Goal: Transaction & Acquisition: Obtain resource

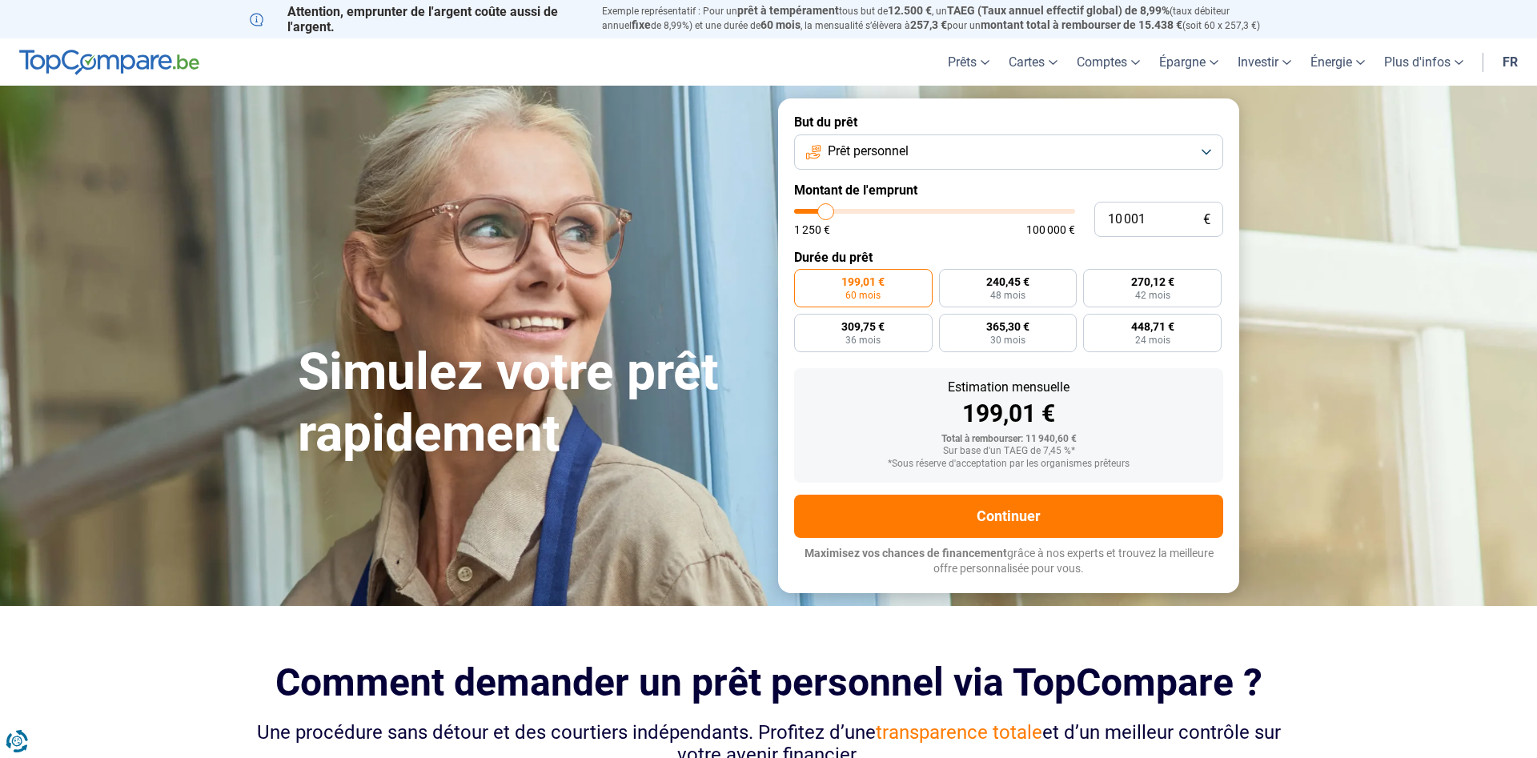
type input "18 500"
type input "18500"
click at [849, 213] on input "range" at bounding box center [934, 211] width 281 height 5
radio input "false"
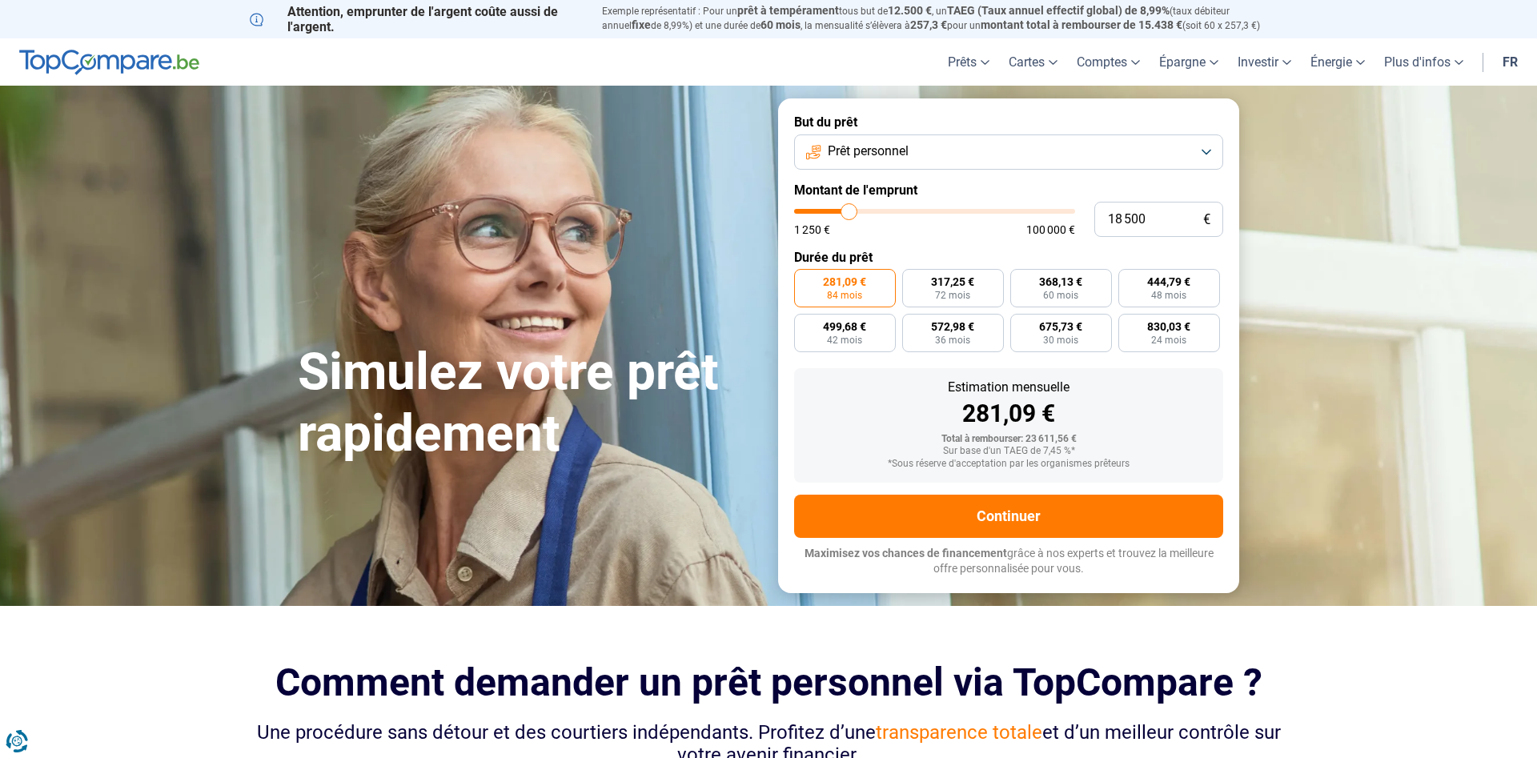
type input "13 750"
type input "13750"
click at [836, 213] on input "range" at bounding box center [934, 211] width 281 height 5
radio input "true"
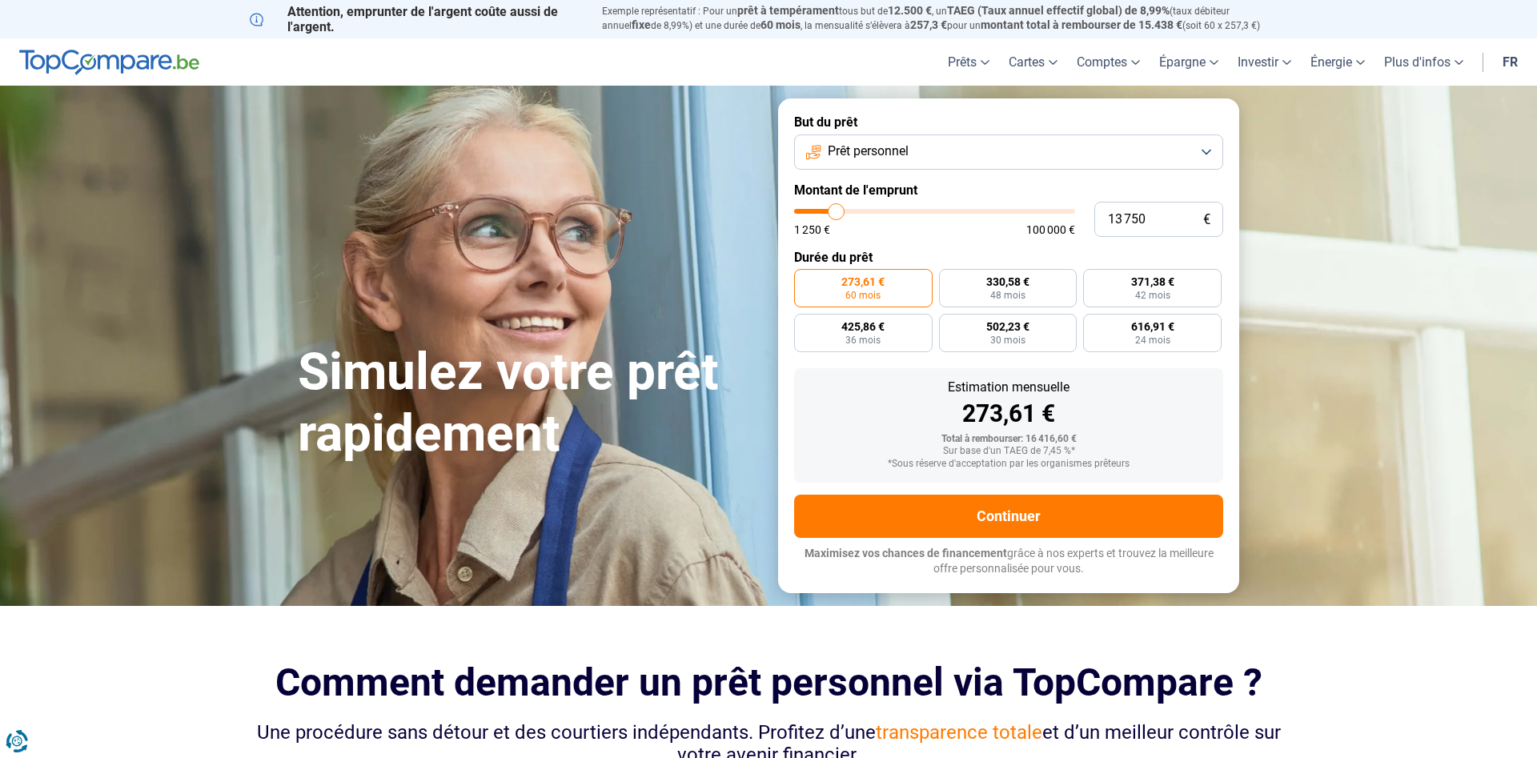
type input "10 000"
type input "9750"
click at [825, 213] on input "range" at bounding box center [934, 211] width 281 height 5
type input "9 750"
radio input "true"
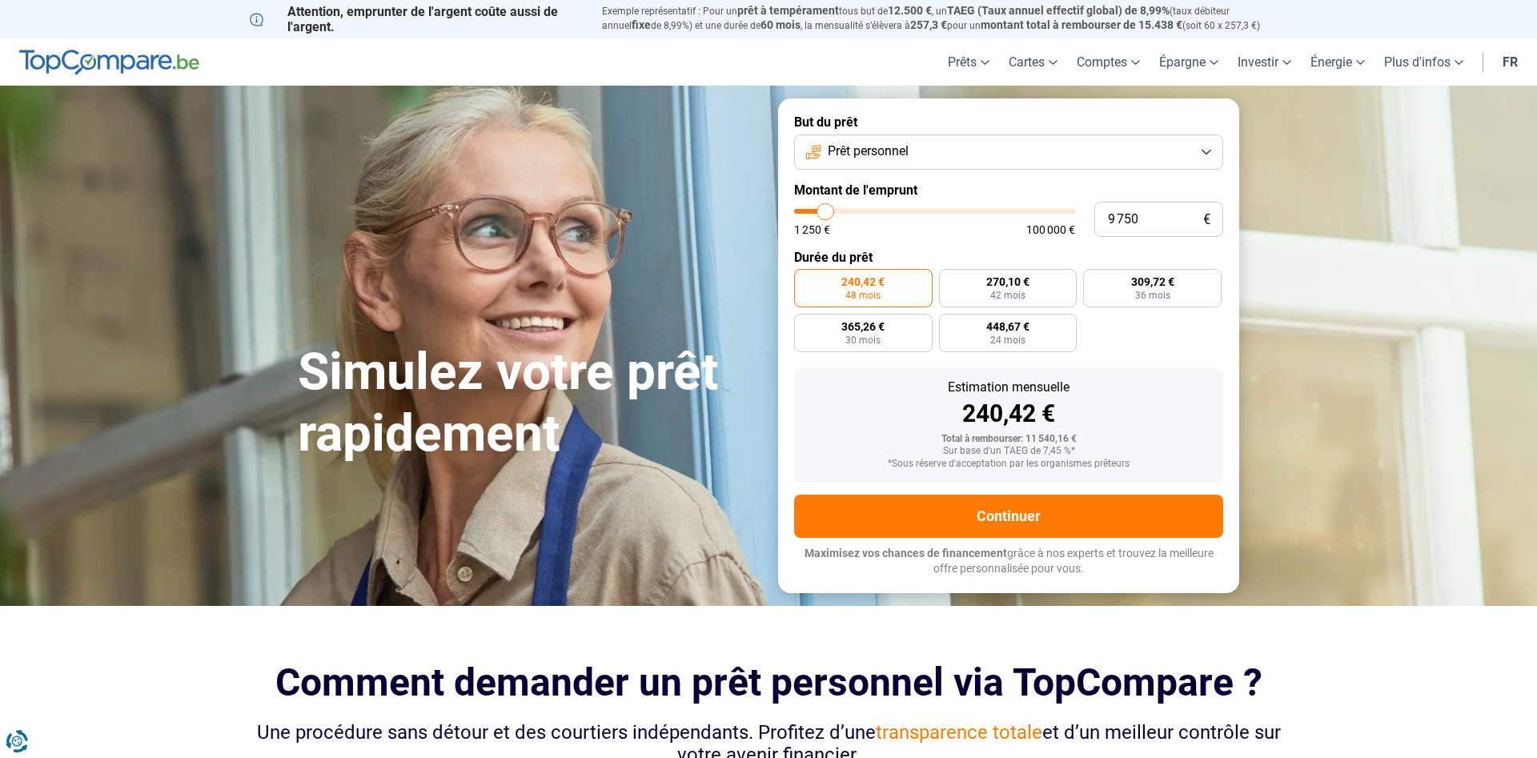
type input "6 750"
type input "6750"
click at [817, 211] on input "range" at bounding box center [934, 211] width 281 height 5
radio input "true"
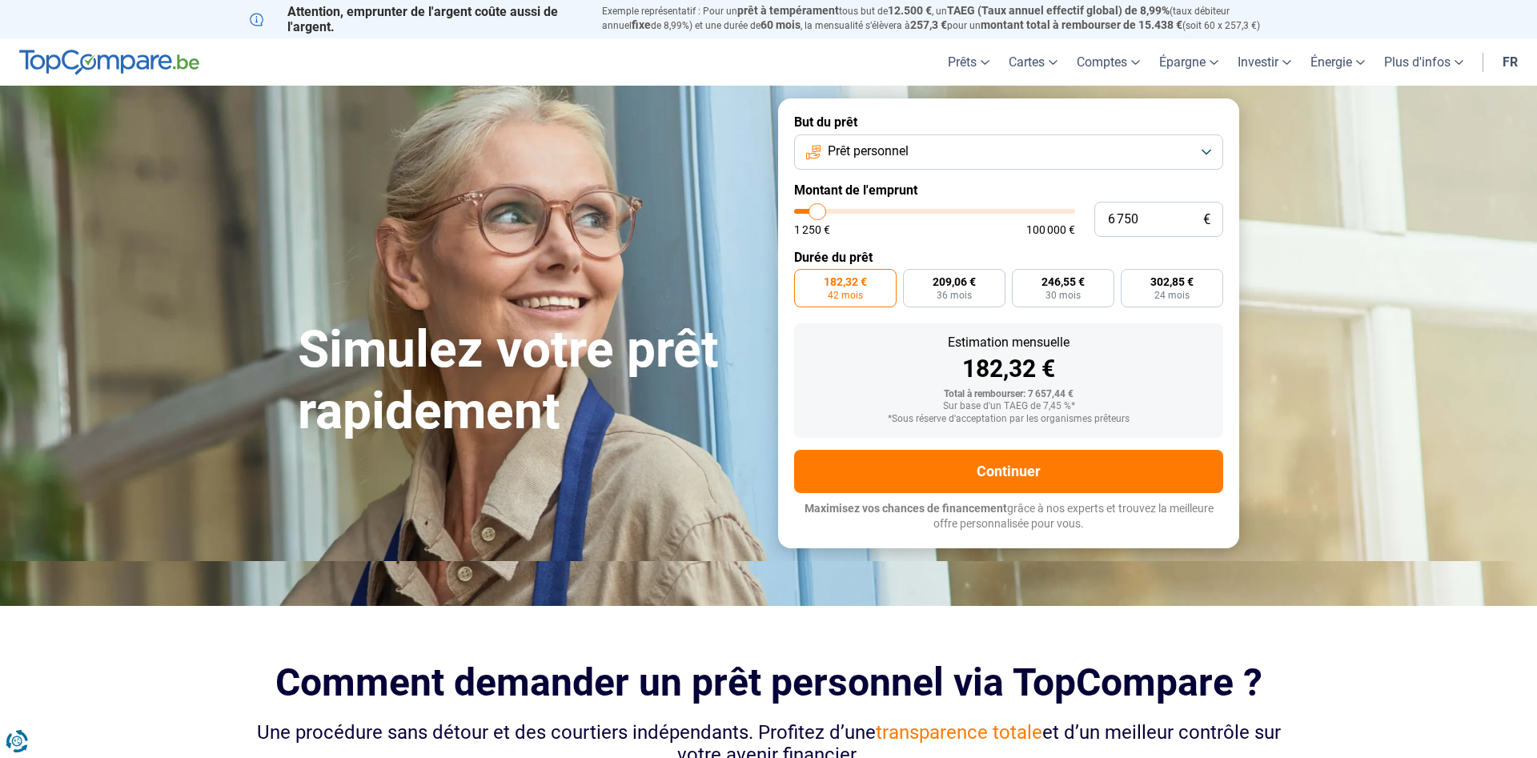
click at [809, 208] on div "6 750 € 1 250 € 100 000 €" at bounding box center [1008, 219] width 429 height 35
type input "1 250"
type input "1250"
click at [802, 210] on input "range" at bounding box center [934, 211] width 281 height 5
radio input "true"
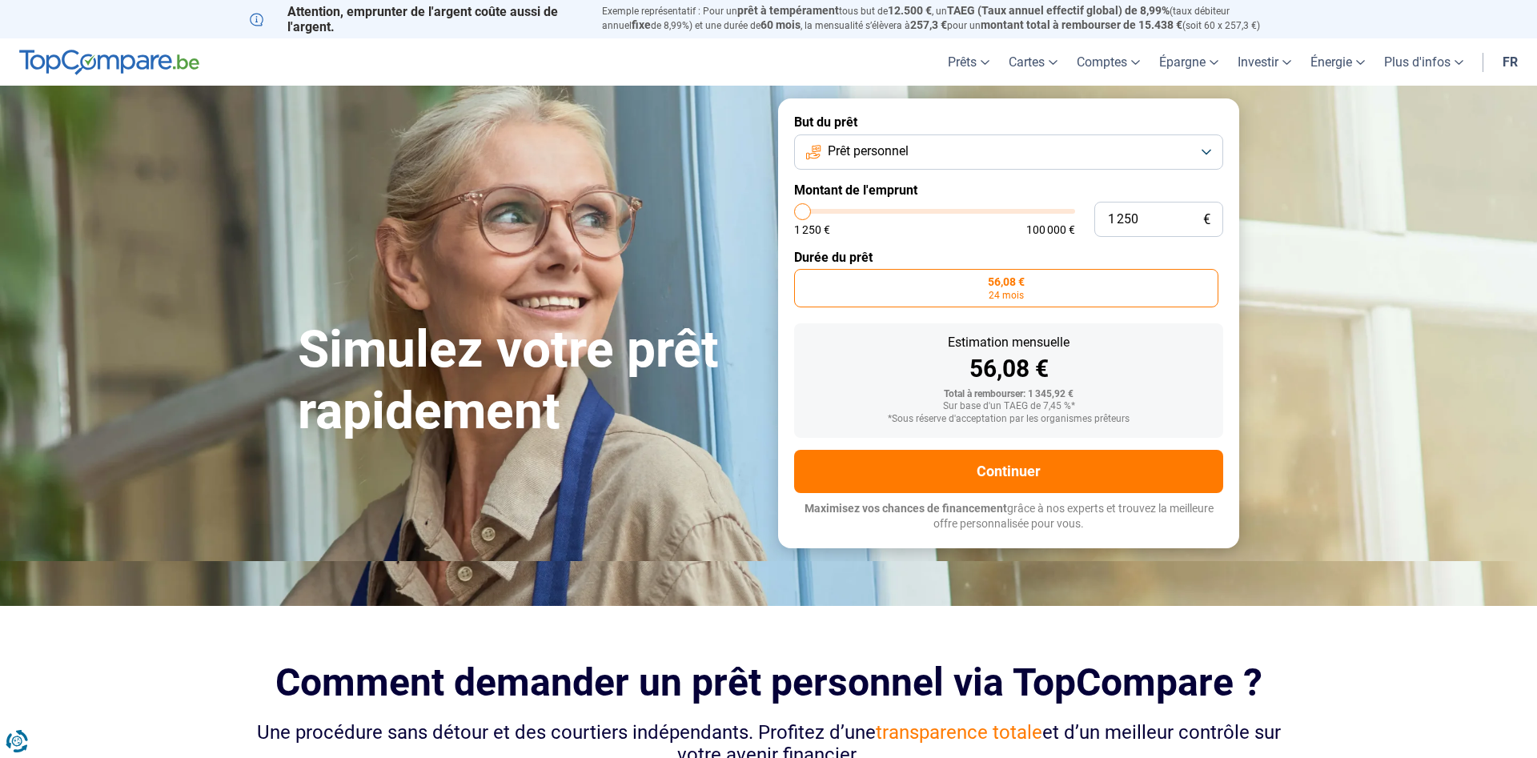
type input "2 500"
type input "2500"
click at [806, 210] on input "range" at bounding box center [934, 211] width 281 height 5
type input "5 000"
type input "5000"
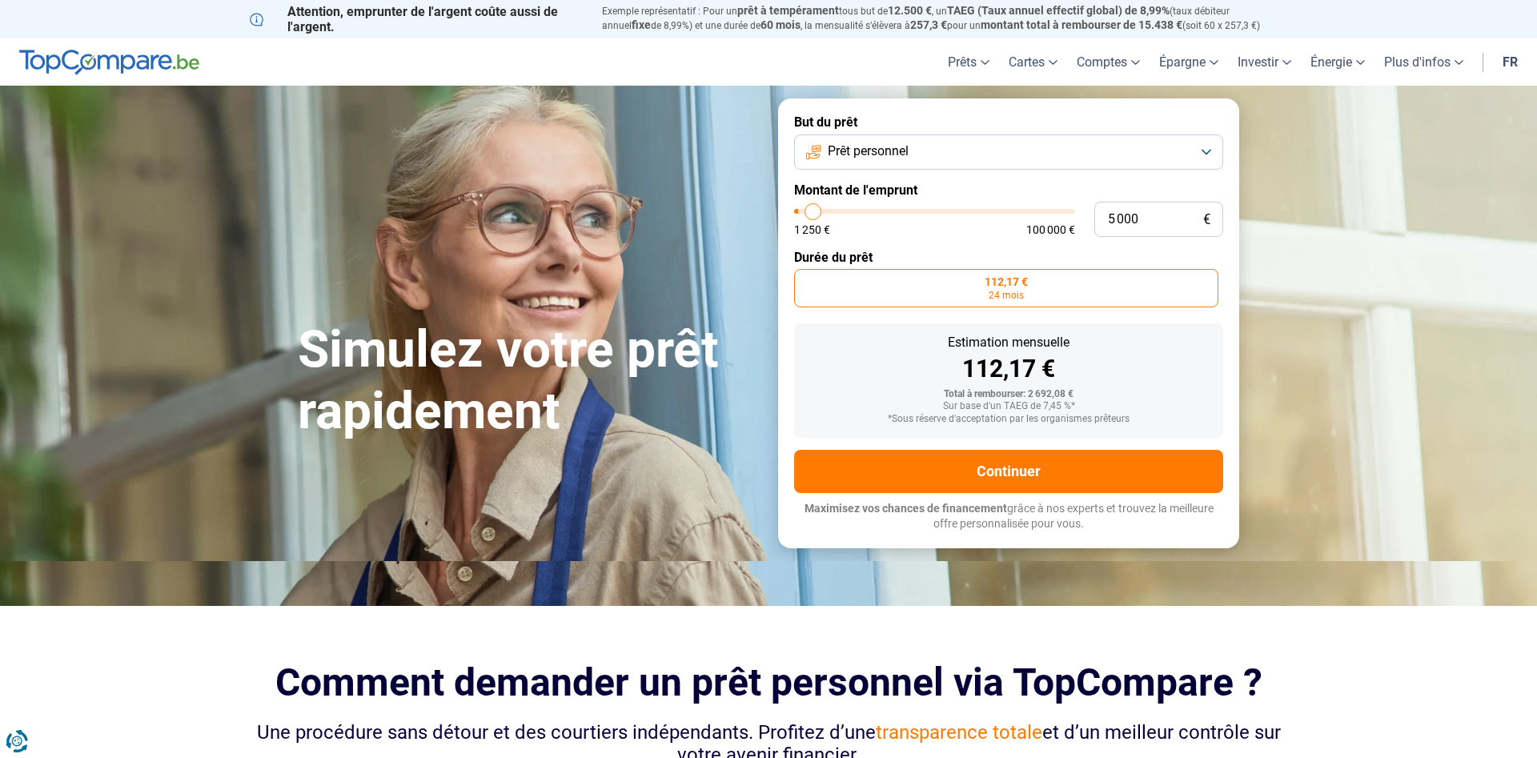
click at [813, 210] on input "range" at bounding box center [934, 211] width 281 height 5
radio input "false"
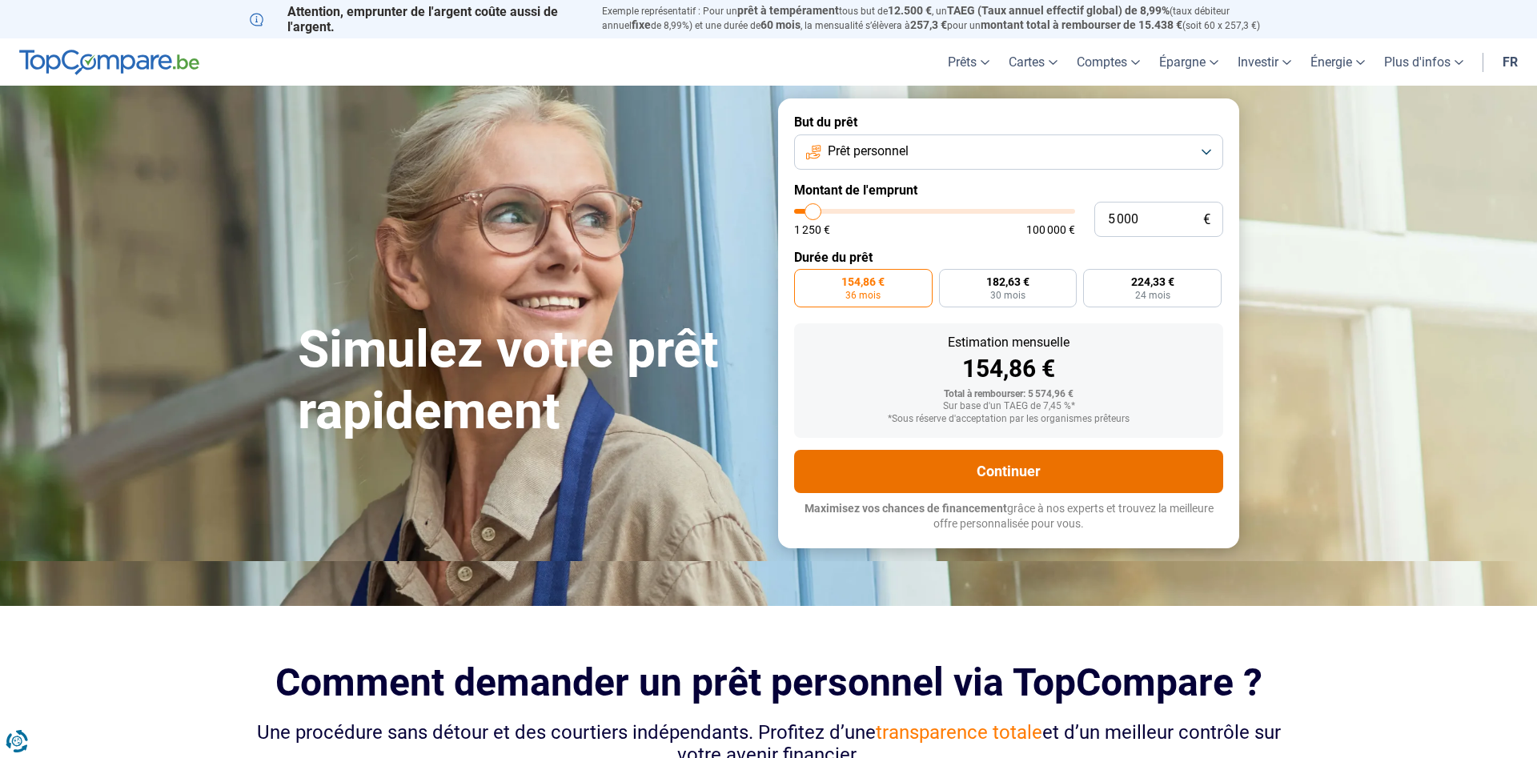
click at [1017, 472] on button "Continuer" at bounding box center [1008, 471] width 429 height 43
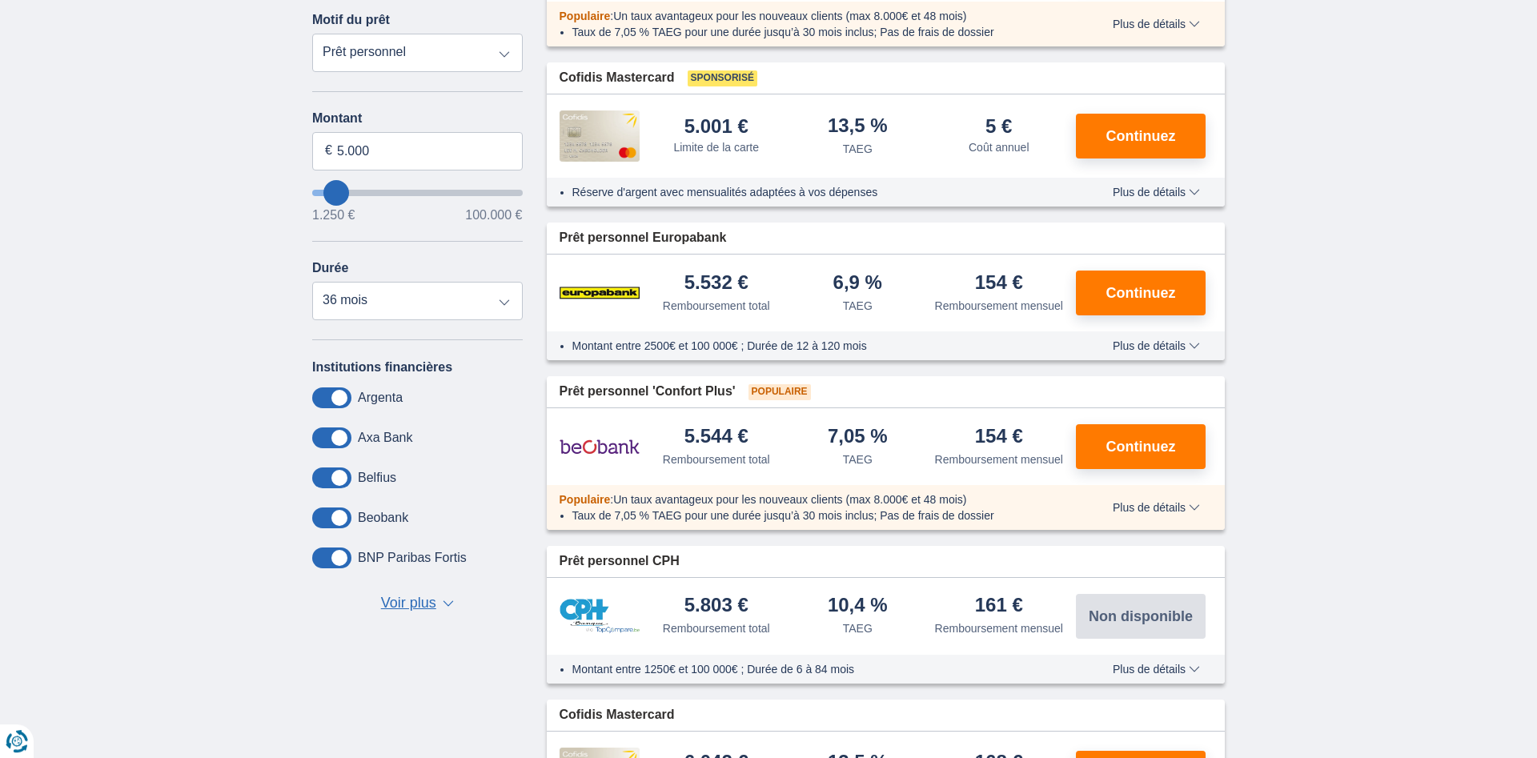
scroll to position [327, 0]
click at [1184, 349] on span "Plus de détails" at bounding box center [1156, 346] width 87 height 11
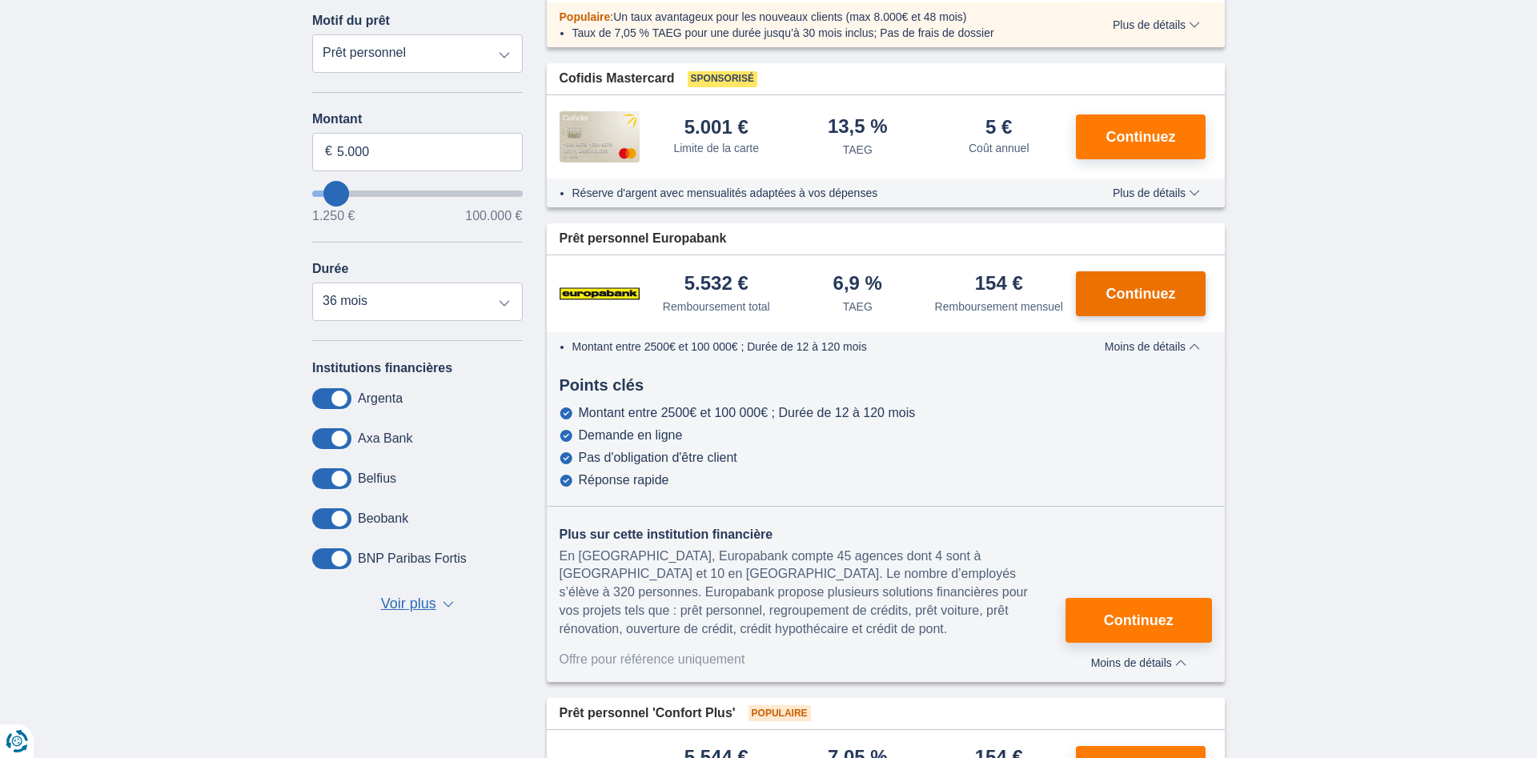
click at [1155, 293] on span "Continuez" at bounding box center [1141, 294] width 70 height 14
